Goal: Register for event/course

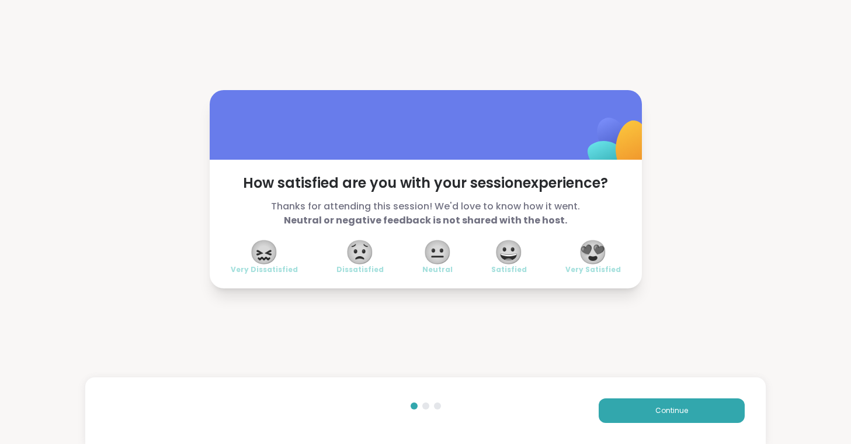
click at [600, 253] on span "😍" at bounding box center [593, 251] width 29 height 21
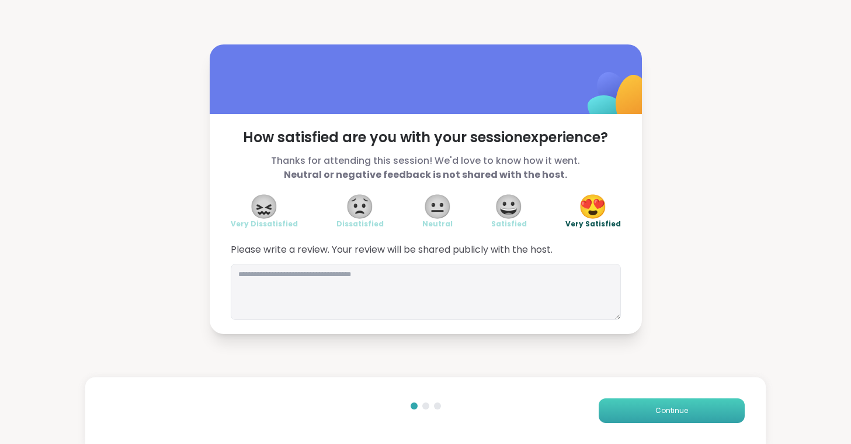
click at [653, 404] on button "Continue" at bounding box center [672, 410] width 146 height 25
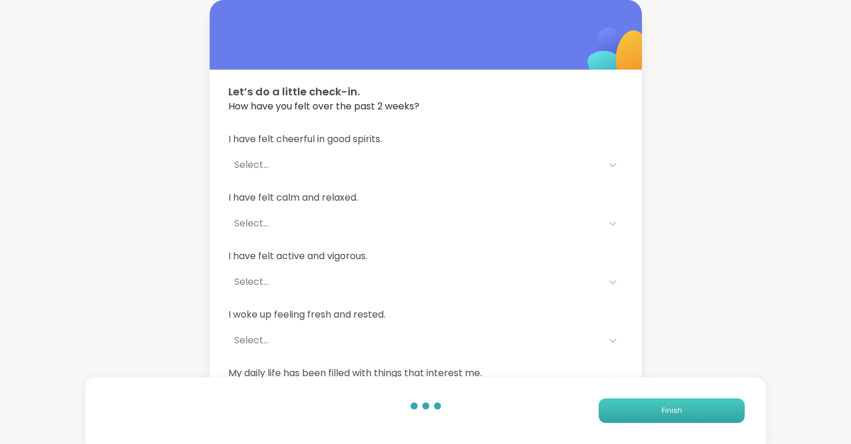
click at [653, 404] on button "Finish" at bounding box center [672, 410] width 146 height 25
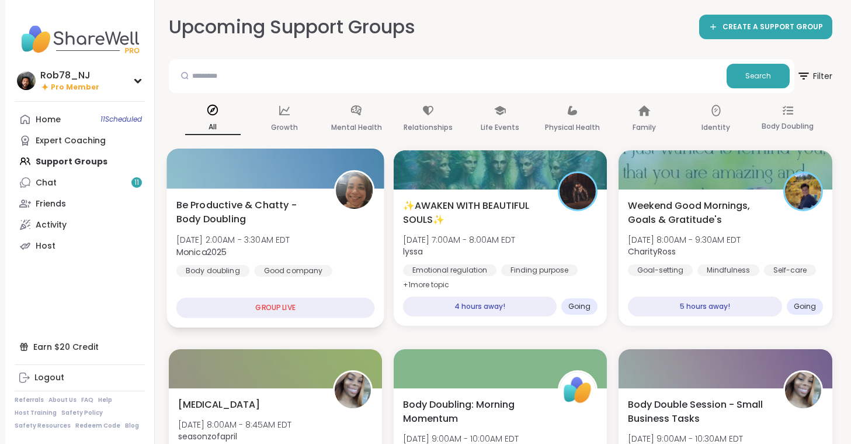
click at [254, 291] on div "Be Productive & Chatty - Body Doubling [DATE] 2:00AM - 3:30AM EDT Monica2025 Bo…" at bounding box center [276, 257] width 218 height 139
click at [255, 302] on div "GROUP LIVE" at bounding box center [275, 307] width 199 height 20
click at [316, 228] on div "Be Productive & Chatty - Body Doubling [DATE] 2:00AM - 3:30AM EDT Monica2025 Bo…" at bounding box center [275, 237] width 199 height 79
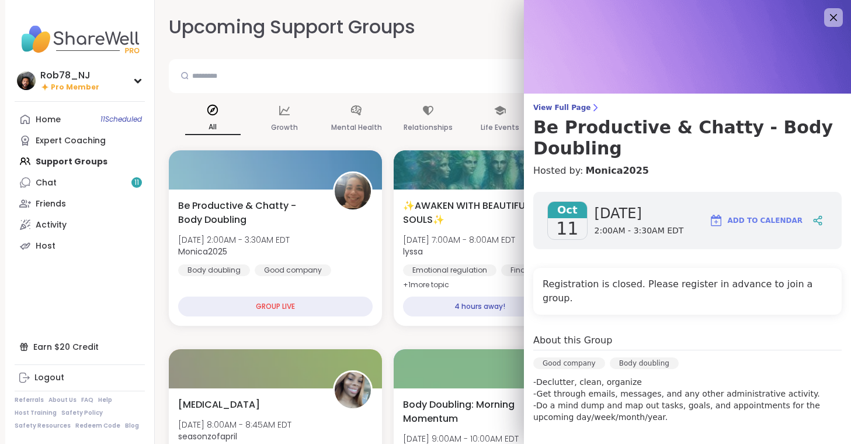
drag, startPoint x: 850, startPoint y: 180, endPoint x: 849, endPoint y: 202, distance: 22.2
drag, startPoint x: 846, startPoint y: 171, endPoint x: 849, endPoint y: 199, distance: 27.6
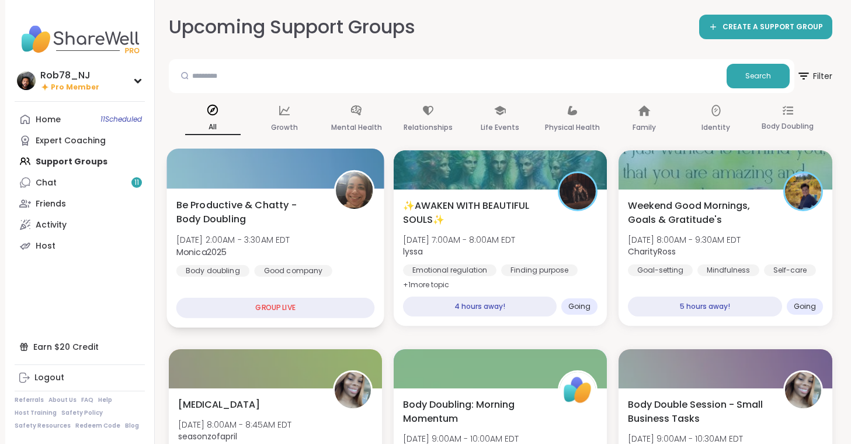
click at [241, 318] on div "Be Productive & Chatty - Body Doubling [DATE] 2:00AM - 3:30AM EDT Monica2025 Bo…" at bounding box center [276, 257] width 218 height 139
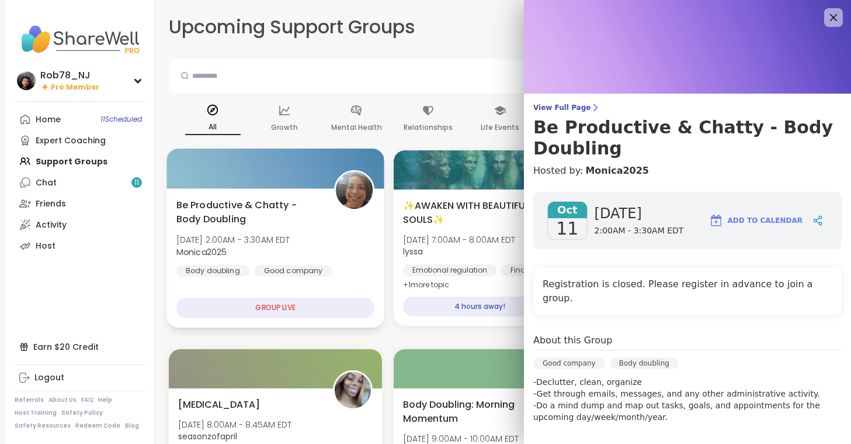
click at [241, 318] on div "Be Productive & Chatty - Body Doubling [DATE] 2:00AM - 3:30AM EDT Monica2025 Bo…" at bounding box center [276, 257] width 218 height 139
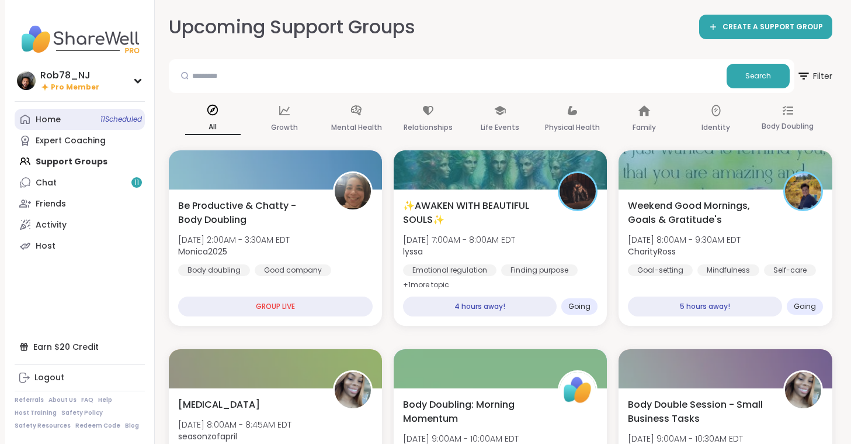
click at [89, 123] on link "Home 11 Scheduled" at bounding box center [80, 119] width 130 height 21
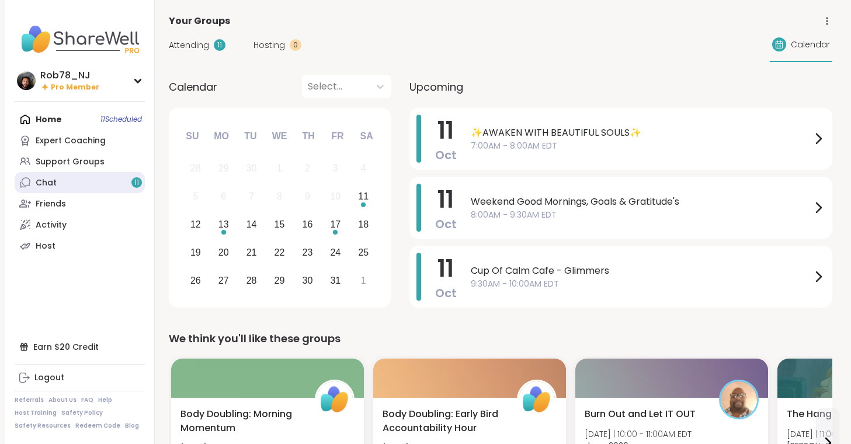
click at [54, 178] on div "Chat 11" at bounding box center [46, 183] width 21 height 12
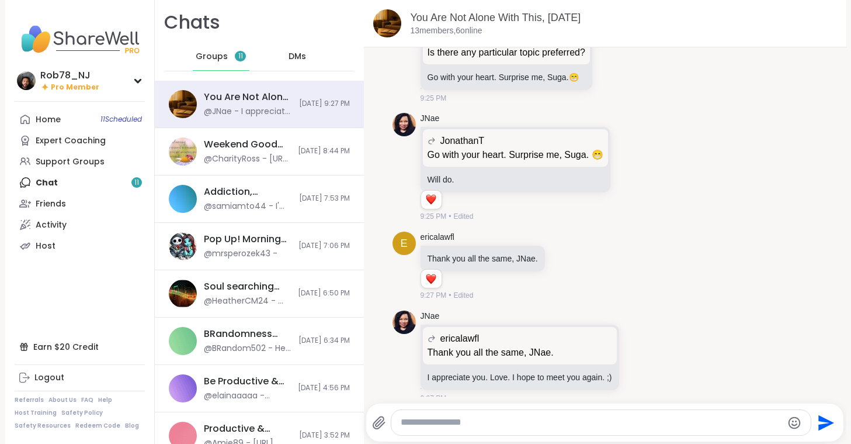
scroll to position [5065, 0]
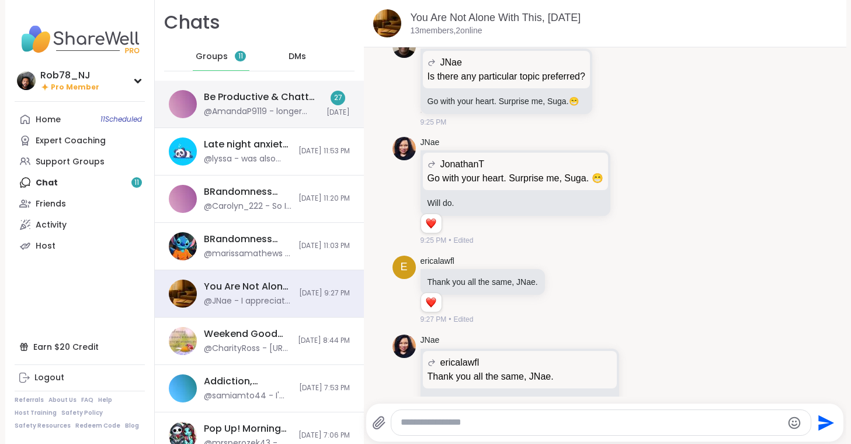
click at [256, 105] on div "Be Productive & Chatty - Body Doubling, [DATE] @AmandaP9119 - longer then I tho…" at bounding box center [262, 104] width 116 height 27
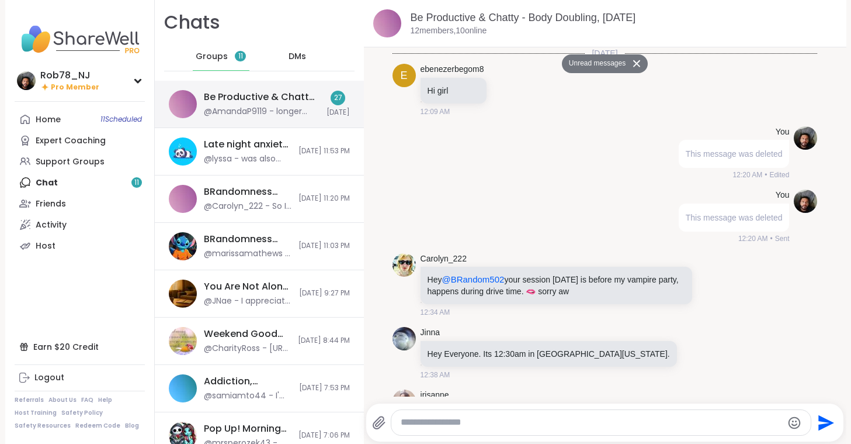
scroll to position [2535, 0]
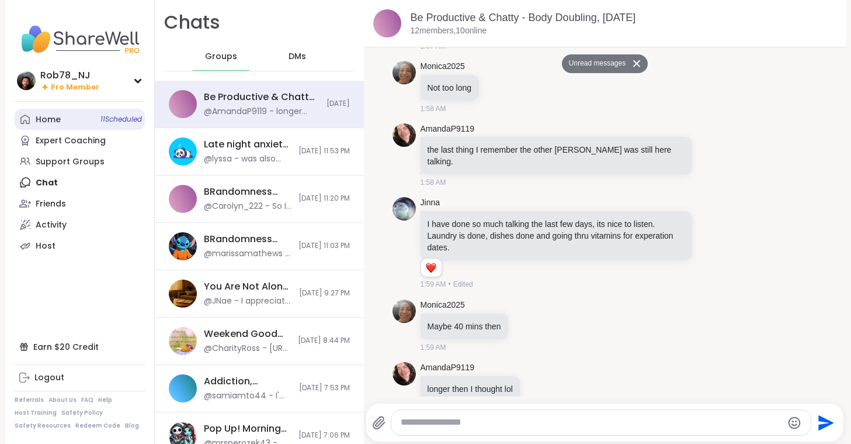
click at [86, 120] on link "Home 11 Scheduled" at bounding box center [80, 119] width 130 height 21
